Goal: Transaction & Acquisition: Download file/media

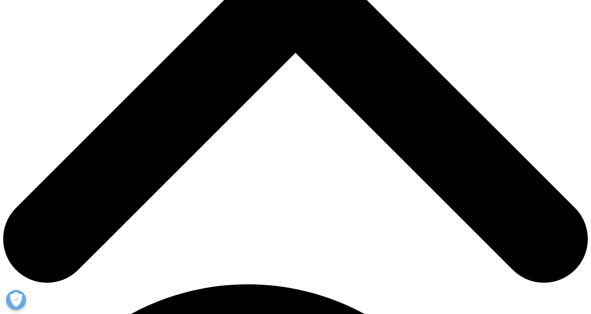
scroll to position [307, 0]
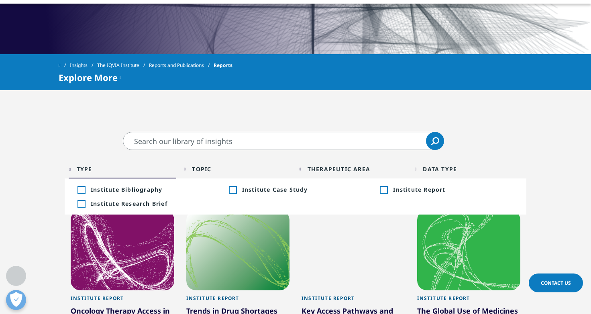
click at [136, 167] on div "Type Loading" at bounding box center [127, 169] width 100 height 8
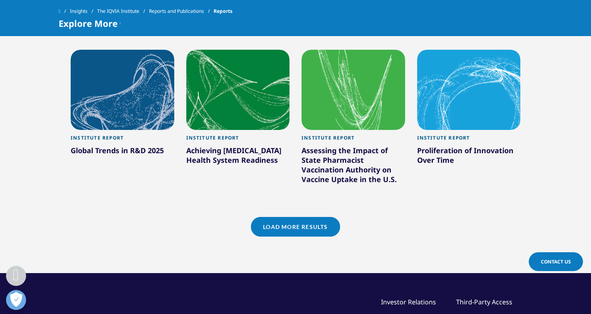
scroll to position [741, 0]
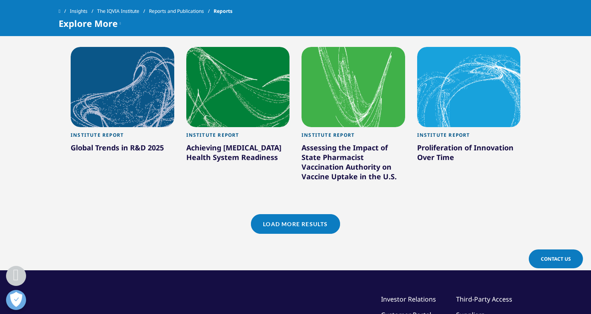
click at [279, 220] on link "Load More Results" at bounding box center [295, 224] width 89 height 20
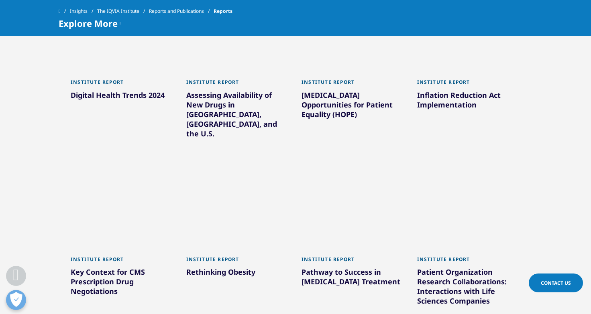
scroll to position [1188, 0]
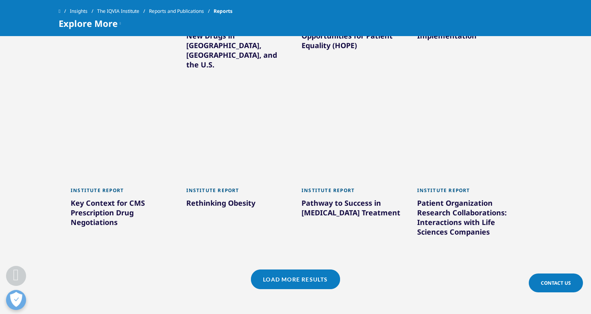
click at [267, 270] on link "Load More Results" at bounding box center [295, 280] width 89 height 20
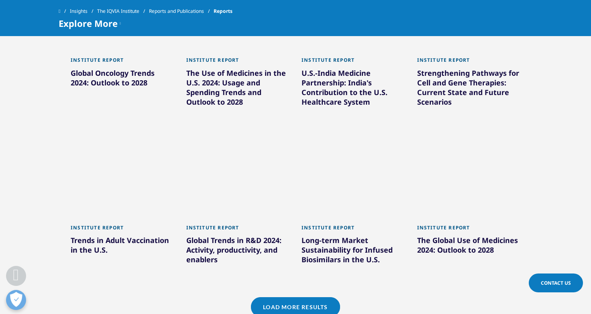
scroll to position [1707, 0]
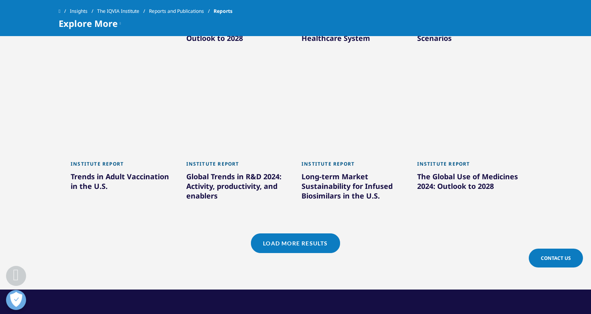
click at [271, 234] on link "Load More Results" at bounding box center [295, 244] width 89 height 20
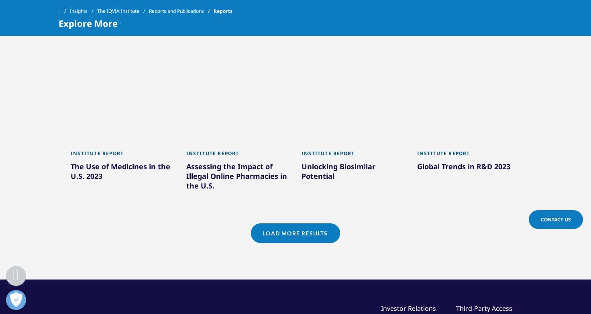
scroll to position [2219, 0]
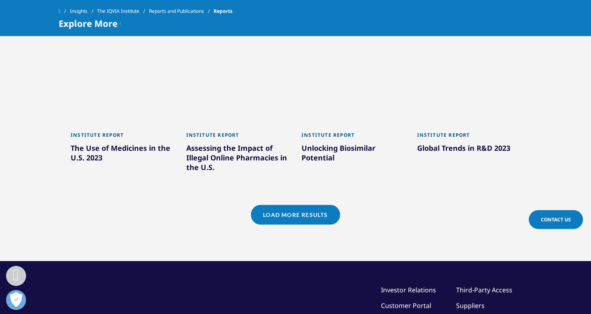
click at [324, 205] on link "Load More Results" at bounding box center [295, 215] width 89 height 20
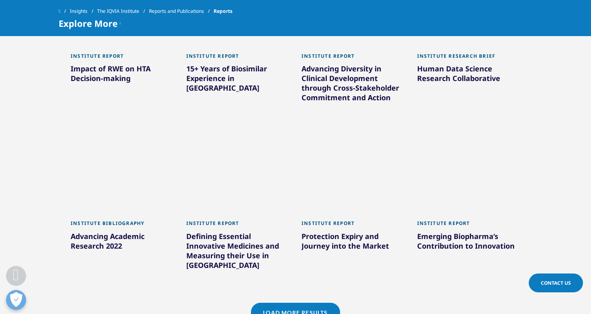
scroll to position [2660, 0]
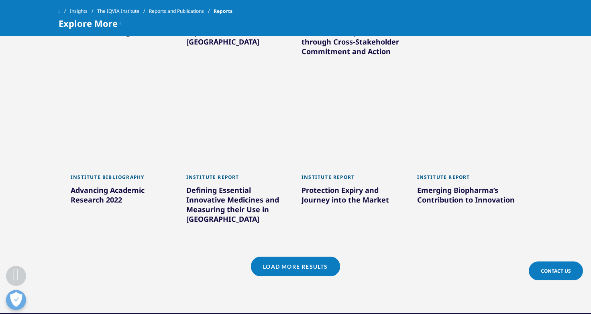
click at [271, 257] on link "Load More Results" at bounding box center [295, 267] width 89 height 20
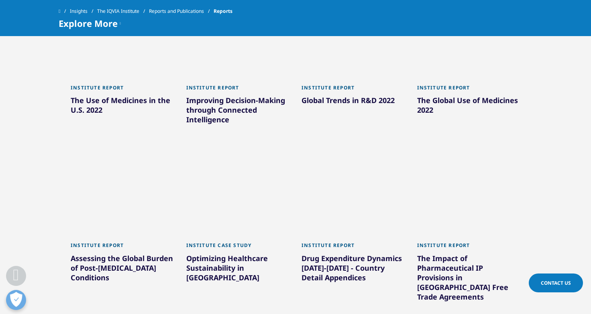
scroll to position [3122, 0]
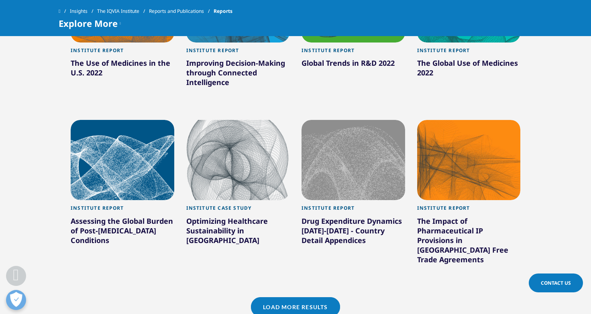
click at [295, 297] on link "Load More Results" at bounding box center [295, 307] width 89 height 20
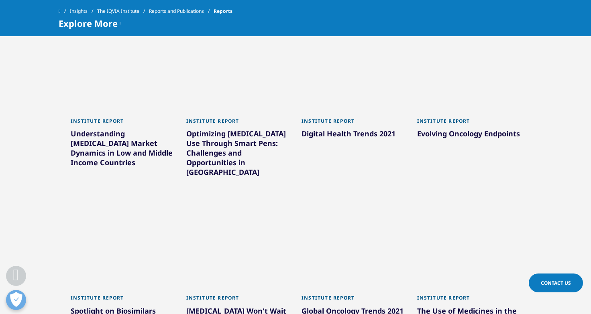
scroll to position [3608, 0]
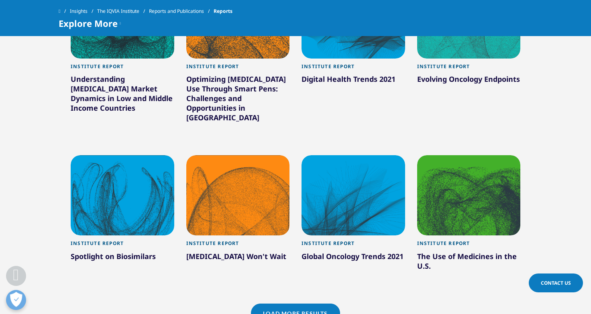
click at [280, 304] on link "Load More Results" at bounding box center [295, 314] width 89 height 20
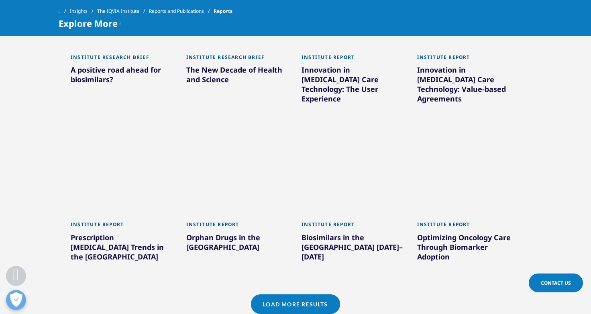
scroll to position [4128, 0]
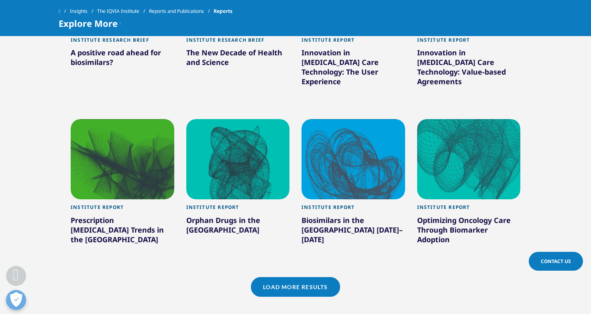
click at [269, 277] on link "Load More Results" at bounding box center [295, 287] width 89 height 20
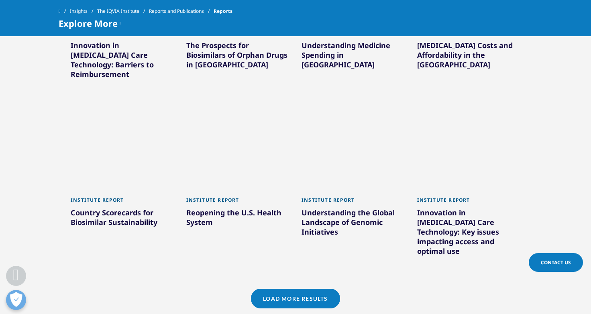
scroll to position [4676, 0]
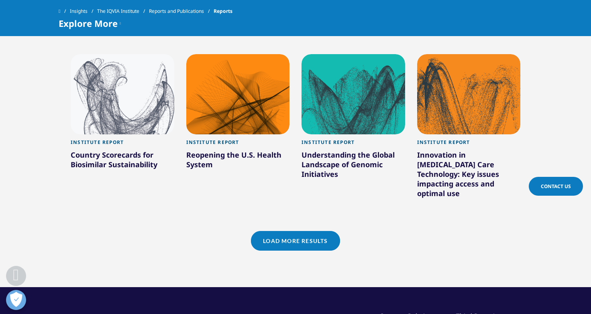
click at [300, 231] on link "Load More Results" at bounding box center [295, 241] width 89 height 20
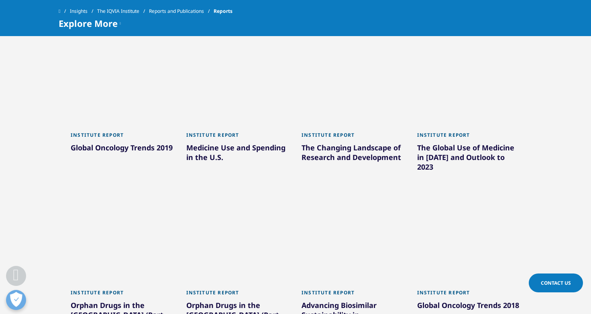
scroll to position [5017, 0]
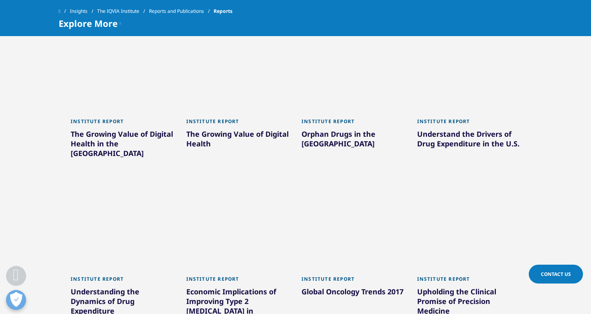
scroll to position [5515, 0]
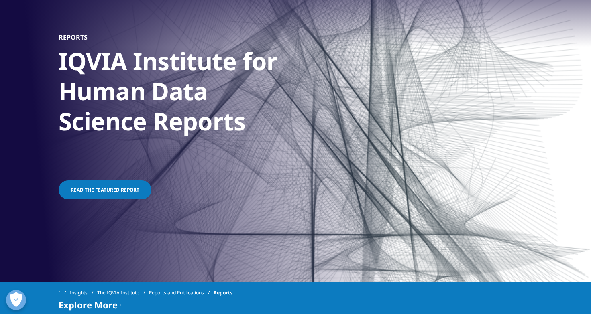
scroll to position [5, 0]
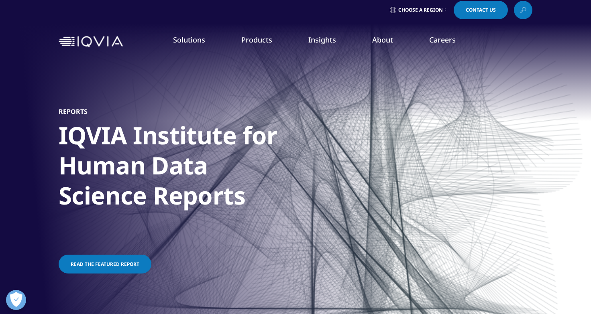
click at [309, 105] on link "News" at bounding box center [373, 102] width 145 height 9
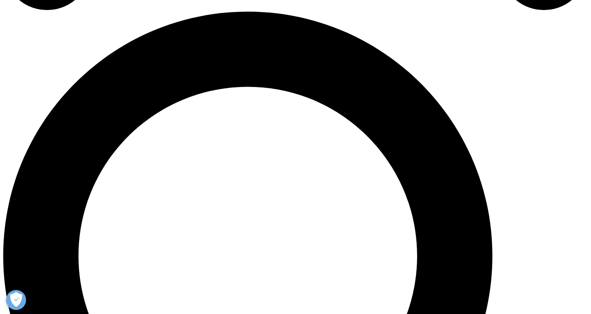
scroll to position [583, 0]
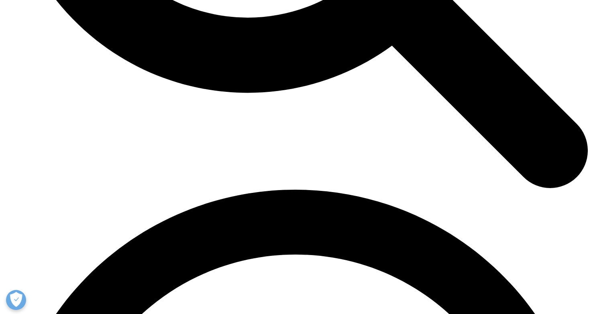
scroll to position [982, 0]
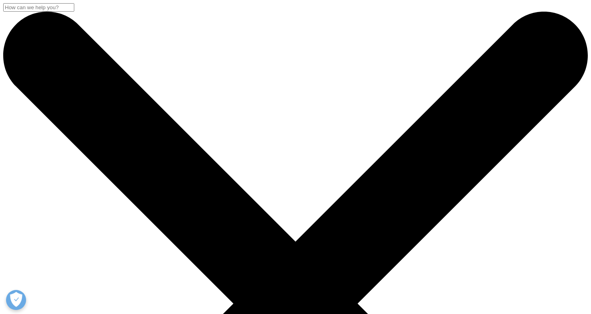
scroll to position [0, 0]
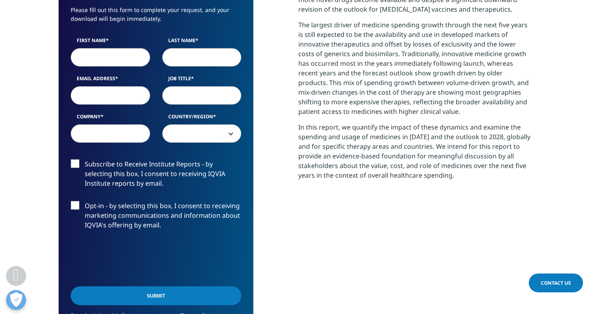
scroll to position [411, 0]
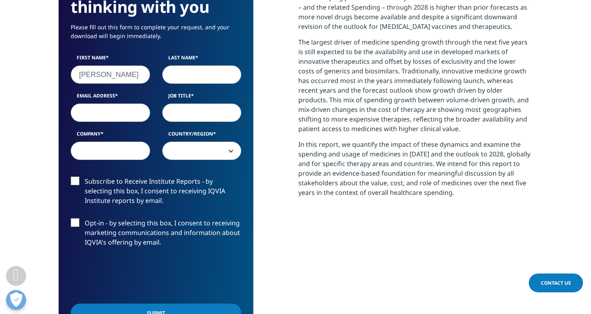
type input "[PERSON_NAME]"
type input "Madrinan"
type input "[EMAIL_ADDRESS][DOMAIN_NAME]"
type input "Sr. Planning Associate"
type input "TQ"
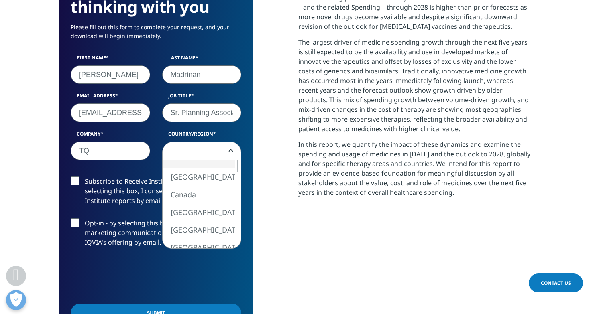
click at [197, 155] on span at bounding box center [202, 151] width 79 height 18
select select "[GEOGRAPHIC_DATA]"
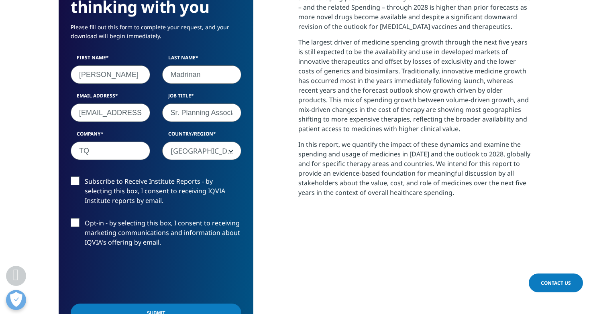
click at [100, 185] on label "Subscribe to Receive Institute Reports - by selecting this box, I consent to re…" at bounding box center [156, 193] width 171 height 33
click at [85, 177] on input "Subscribe to Receive Institute Reports - by selecting this box, I consent to re…" at bounding box center [85, 177] width 0 height 0
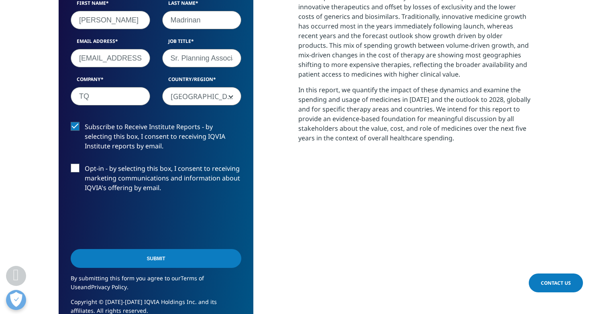
scroll to position [473, 0]
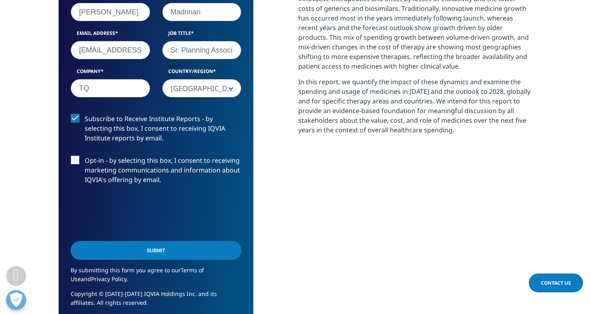
click at [166, 258] on input "Submit" at bounding box center [156, 250] width 171 height 19
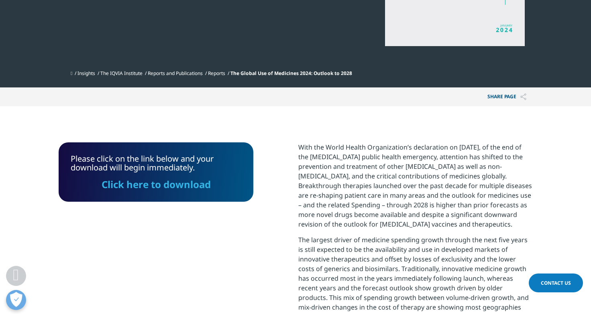
scroll to position [209, 0]
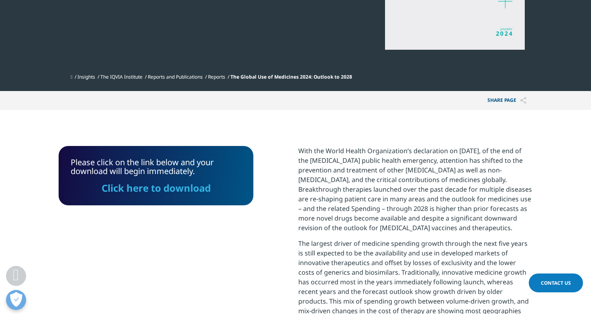
click at [157, 193] on link "Click here to download" at bounding box center [156, 187] width 109 height 13
